Goal: Task Accomplishment & Management: Manage account settings

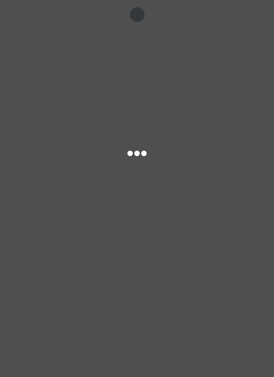
select select "ALL"
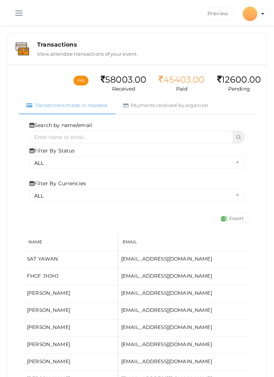
click at [23, 13] on button "button" at bounding box center [18, 11] width 19 height 19
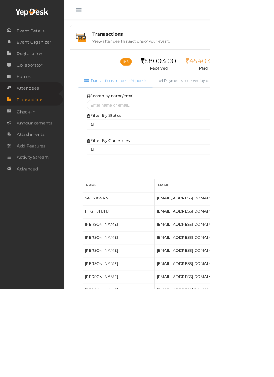
click at [47, 117] on span "Attendees" at bounding box center [36, 115] width 28 height 15
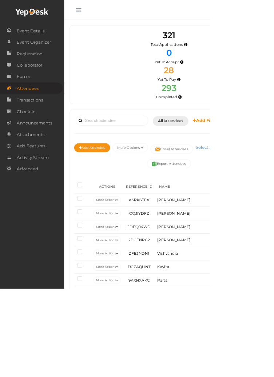
click at [98, 19] on button "button" at bounding box center [102, 11] width 19 height 19
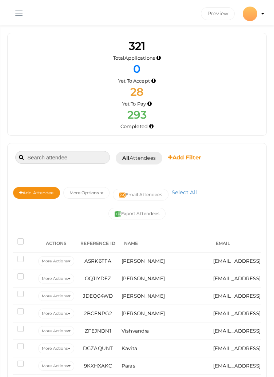
click at [61, 158] on input at bounding box center [62, 157] width 94 height 13
click at [29, 154] on input "Eitika" at bounding box center [62, 157] width 94 height 13
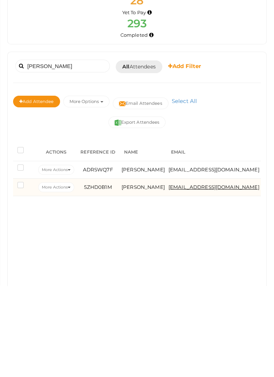
click at [181, 277] on span "[EMAIL_ADDRESS][DOMAIN_NAME]" at bounding box center [213, 278] width 91 height 6
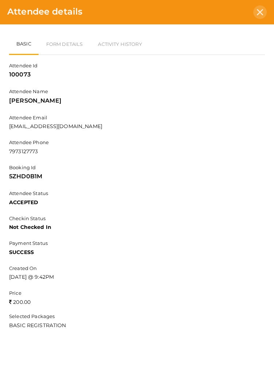
click at [258, 11] on icon at bounding box center [260, 12] width 6 height 6
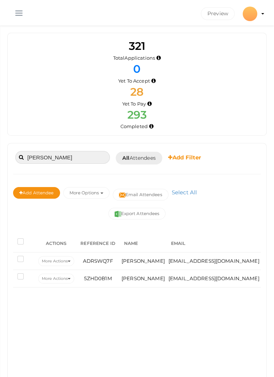
click at [61, 154] on input "[PERSON_NAME]" at bounding box center [62, 157] width 94 height 13
type input "R"
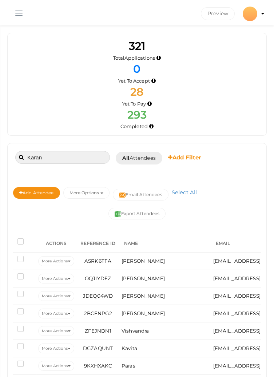
click at [76, 155] on input "Karan" at bounding box center [62, 157] width 94 height 13
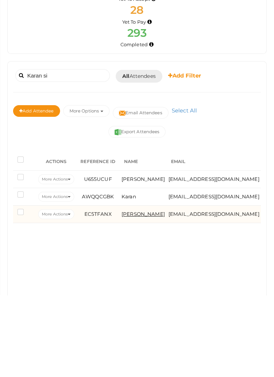
click at [151, 293] on span "[PERSON_NAME]" at bounding box center [142, 296] width 43 height 6
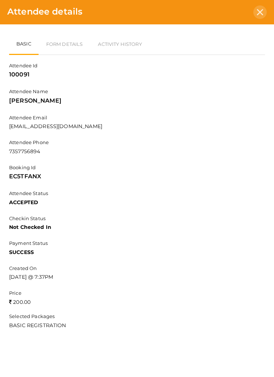
click at [255, 9] on div at bounding box center [259, 11] width 13 height 13
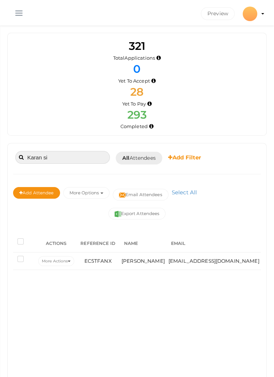
click at [57, 158] on input "Karan si" at bounding box center [62, 157] width 94 height 13
type input "K"
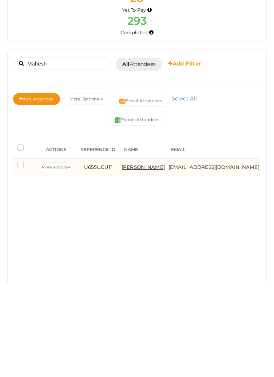
click at [155, 258] on span "[PERSON_NAME]" at bounding box center [142, 261] width 43 height 6
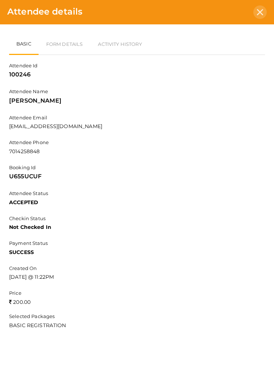
click at [257, 12] on icon at bounding box center [260, 12] width 6 height 6
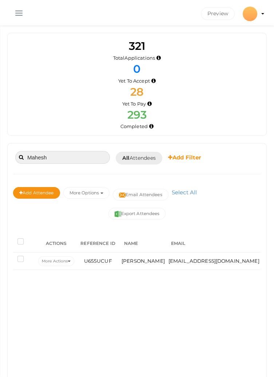
click at [57, 157] on input "Mahesh" at bounding box center [62, 157] width 94 height 13
type input "M"
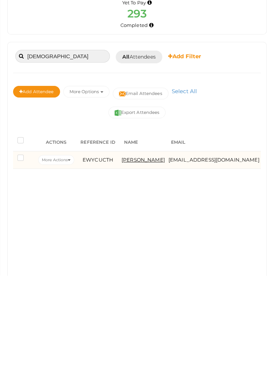
type input "[DEMOGRAPHIC_DATA]"
click at [158, 258] on span "[PERSON_NAME]" at bounding box center [142, 261] width 43 height 6
